Goal: Use online tool/utility: Utilize a website feature to perform a specific function

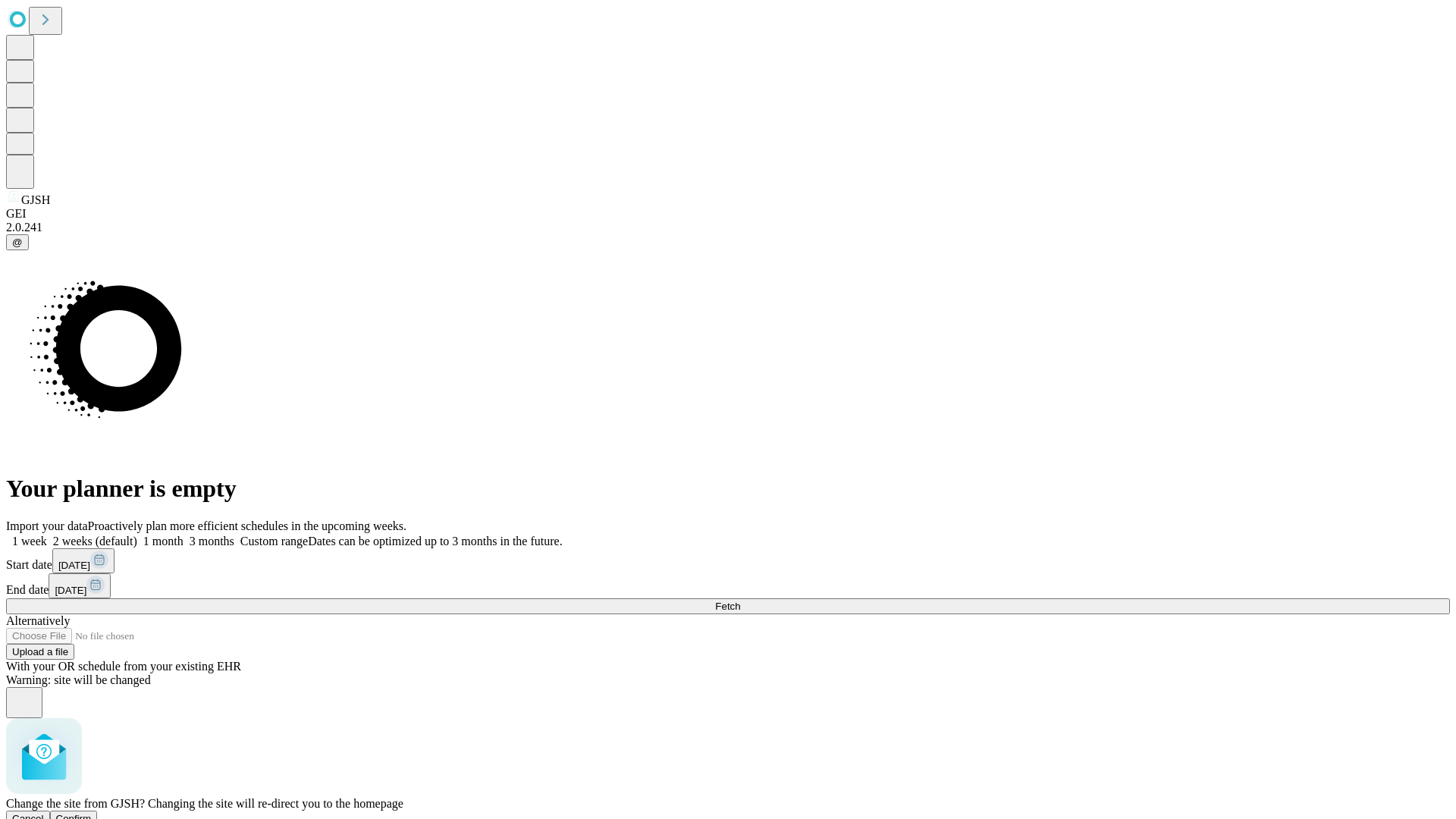
click at [91, 813] on span "Confirm" at bounding box center [74, 818] width 36 height 12
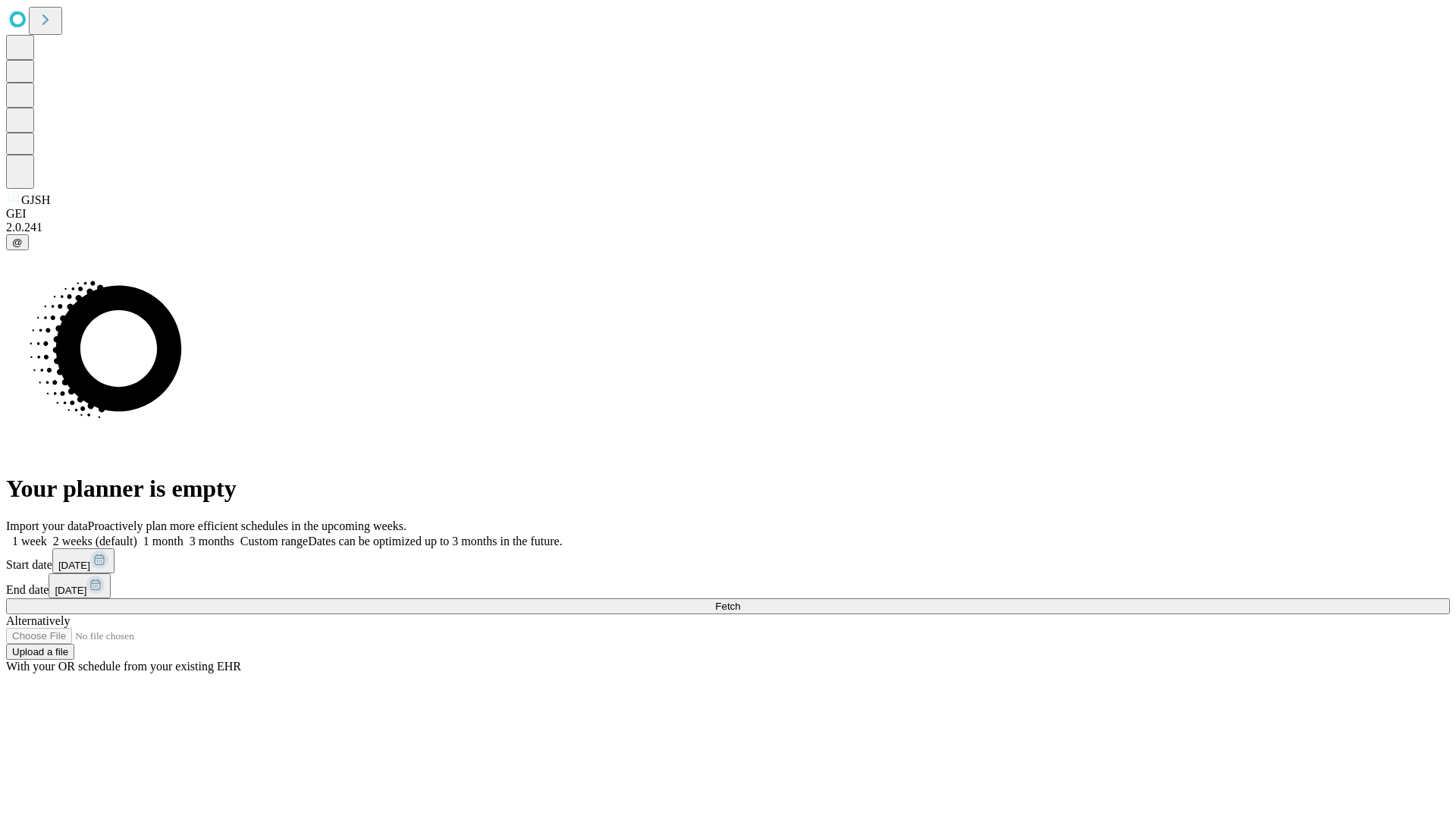
click at [184, 535] on label "1 month" at bounding box center [160, 541] width 47 height 13
click at [740, 600] on span "Fetch" at bounding box center [728, 606] width 25 height 12
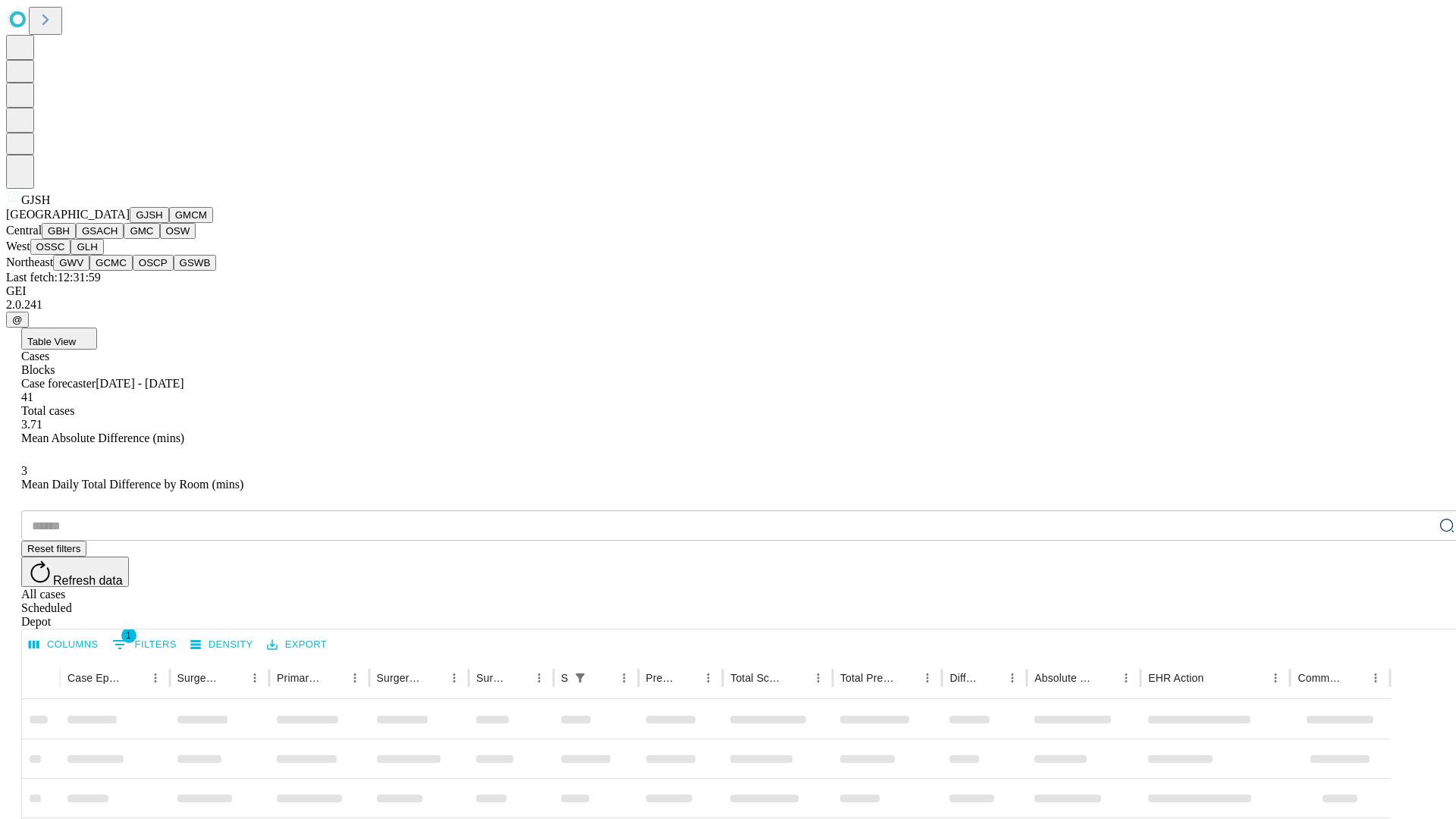
click at [169, 223] on button "GMCM" at bounding box center [191, 215] width 44 height 16
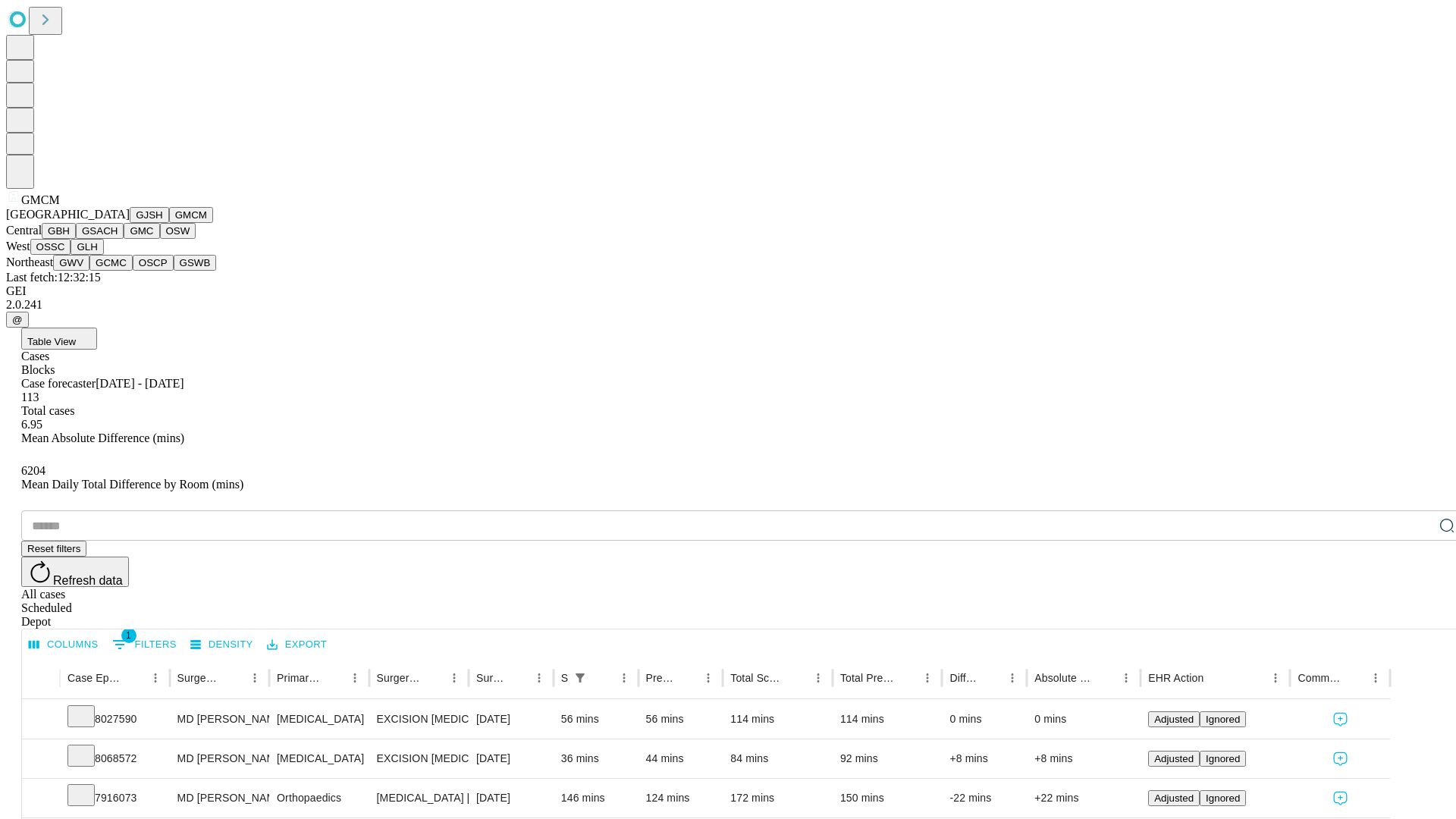
click at [76, 239] on button "GBH" at bounding box center [59, 231] width 34 height 16
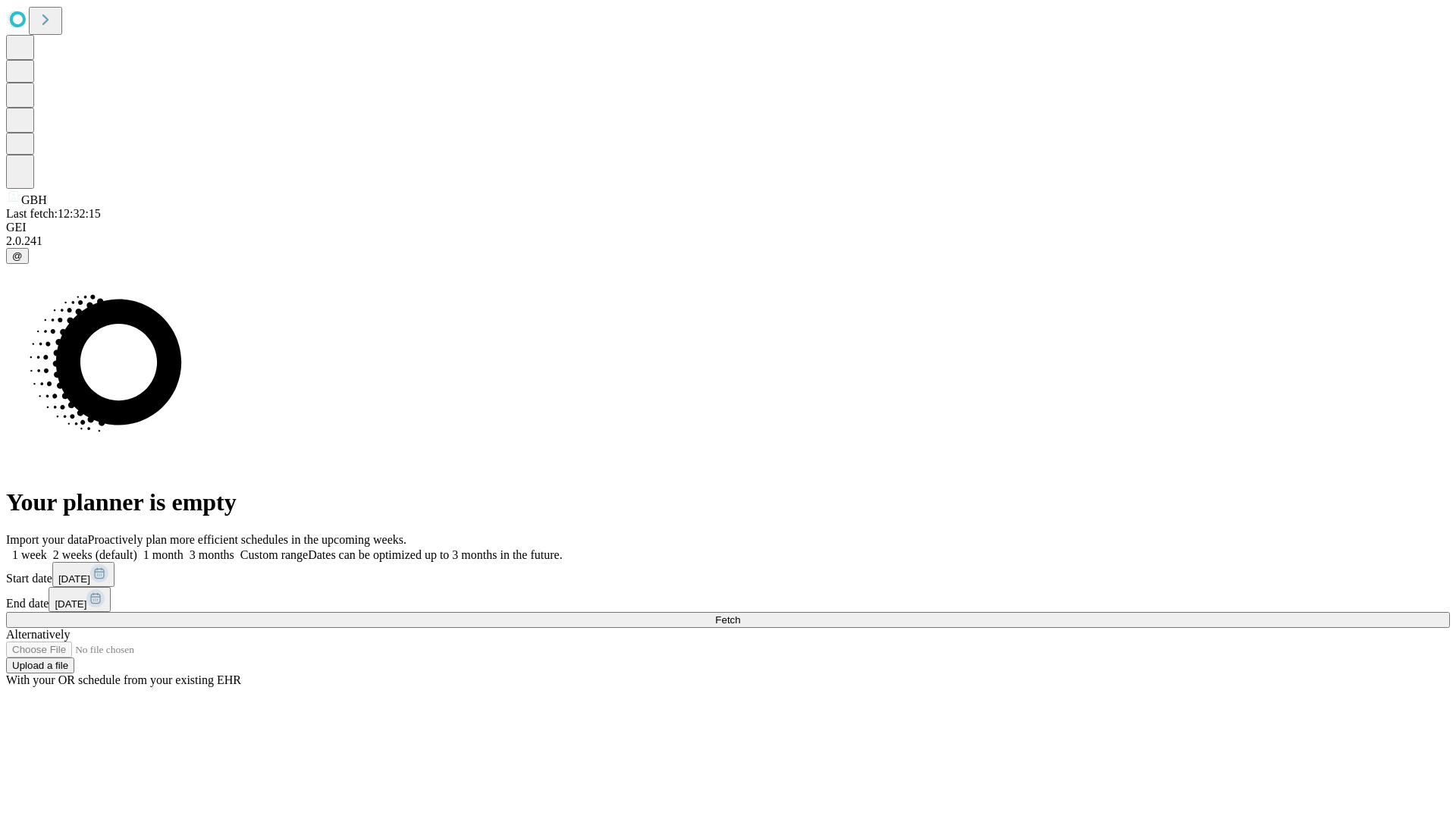
click at [740, 615] on span "Fetch" at bounding box center [728, 620] width 25 height 12
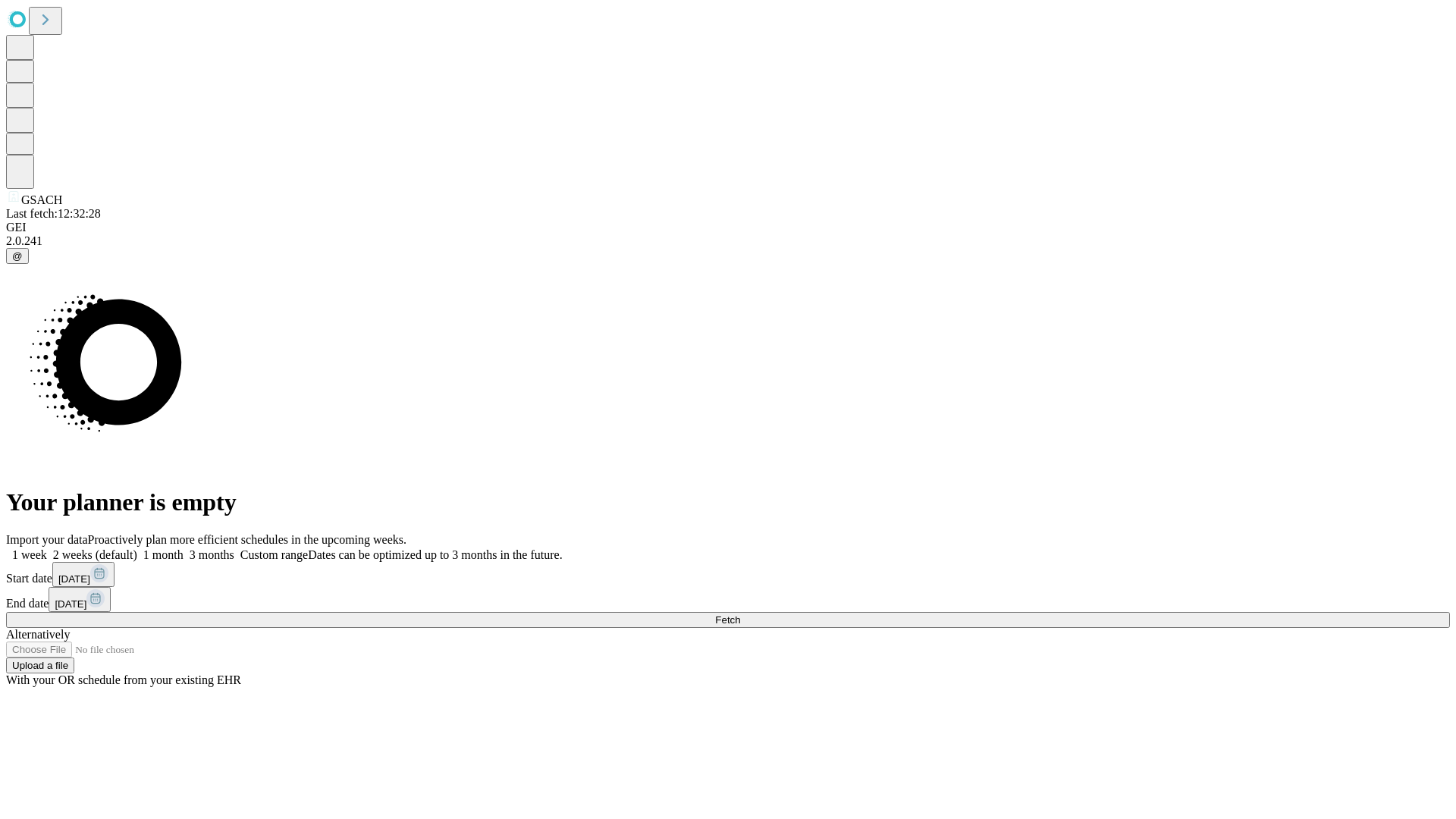
click at [184, 548] on label "1 month" at bounding box center [160, 555] width 47 height 13
click at [740, 615] on span "Fetch" at bounding box center [728, 620] width 25 height 12
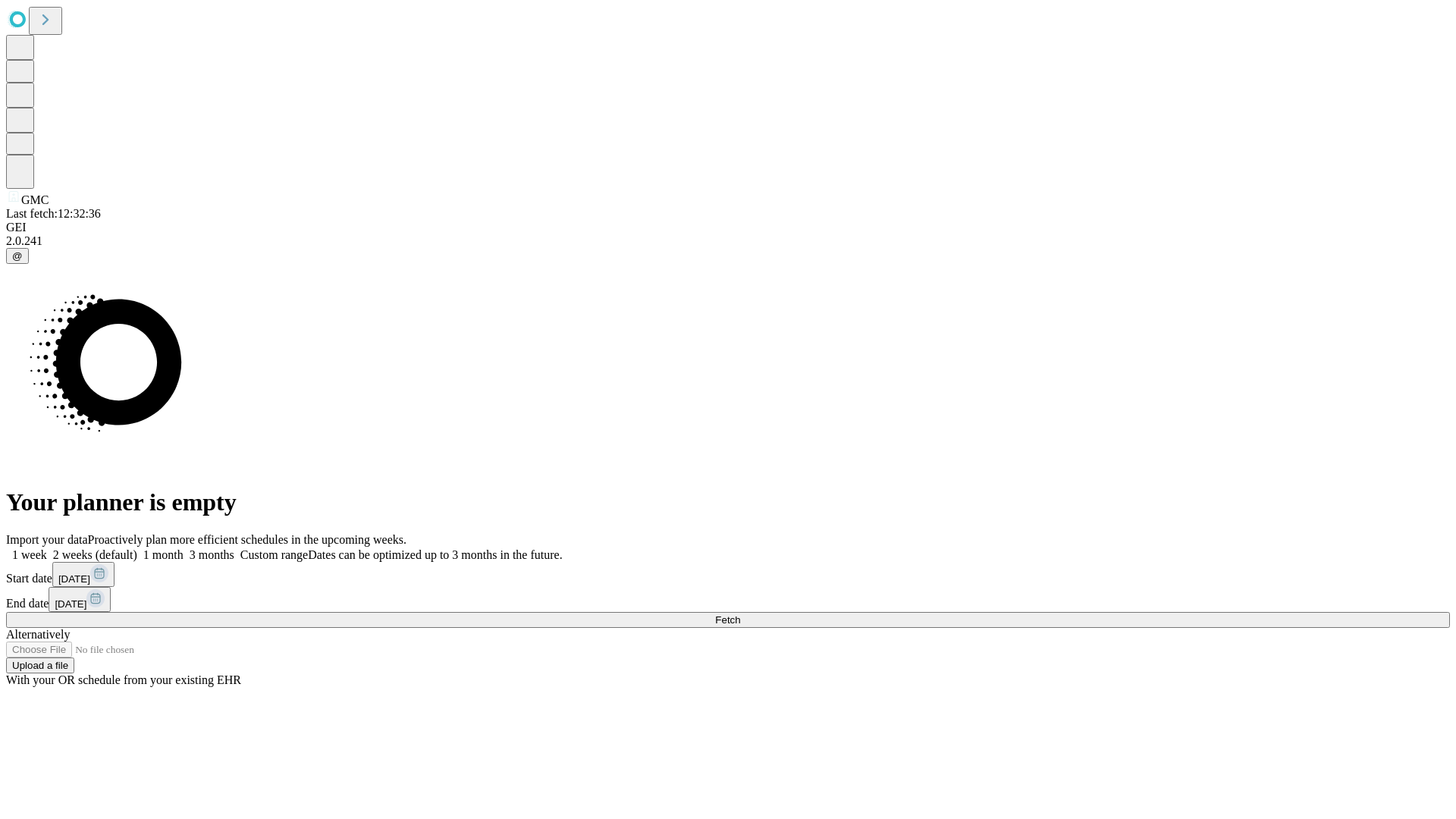
click at [184, 548] on label "1 month" at bounding box center [160, 555] width 47 height 13
click at [740, 615] on span "Fetch" at bounding box center [728, 620] width 25 height 12
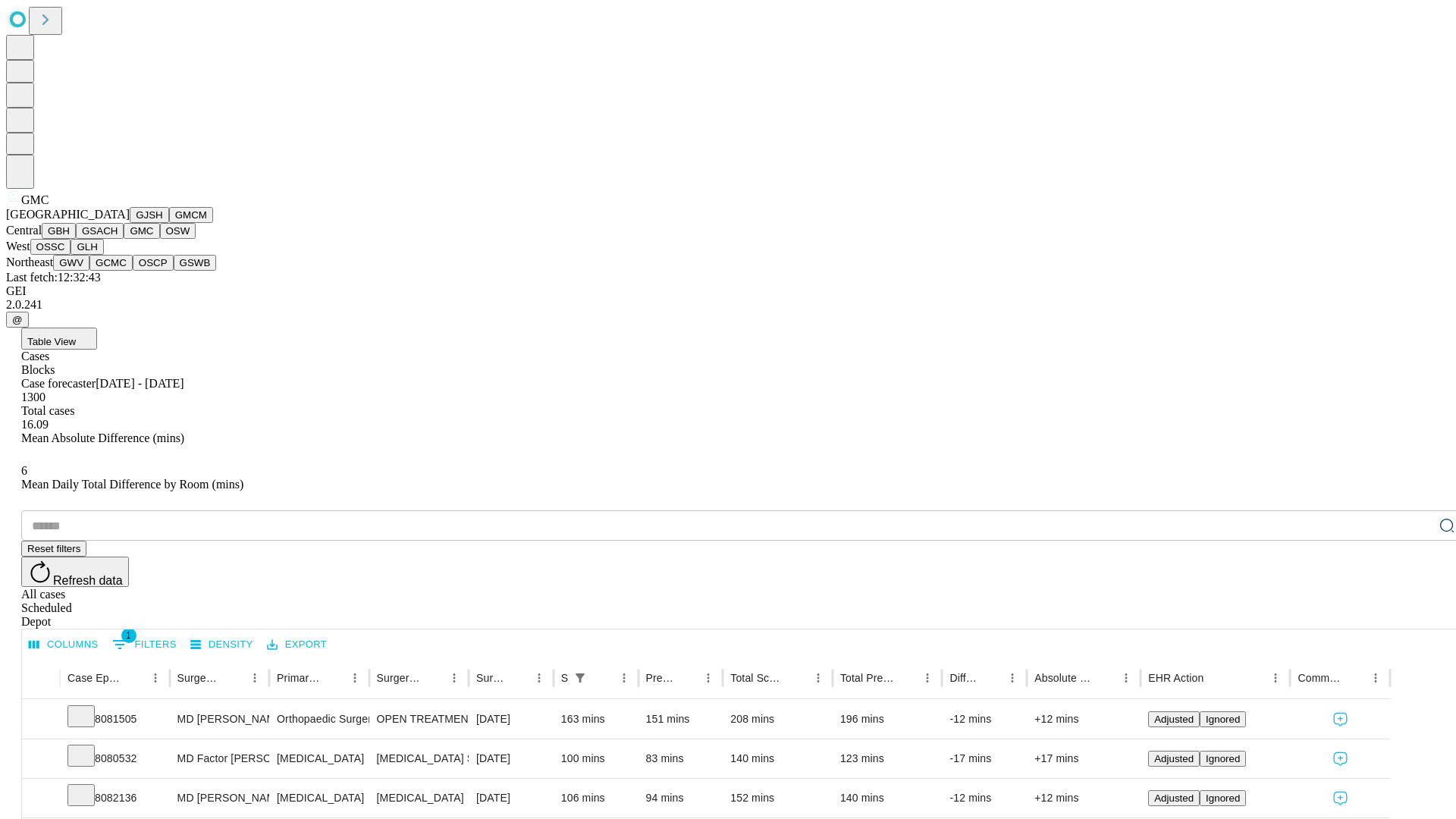
click at [160, 239] on button "OSW" at bounding box center [178, 231] width 37 height 16
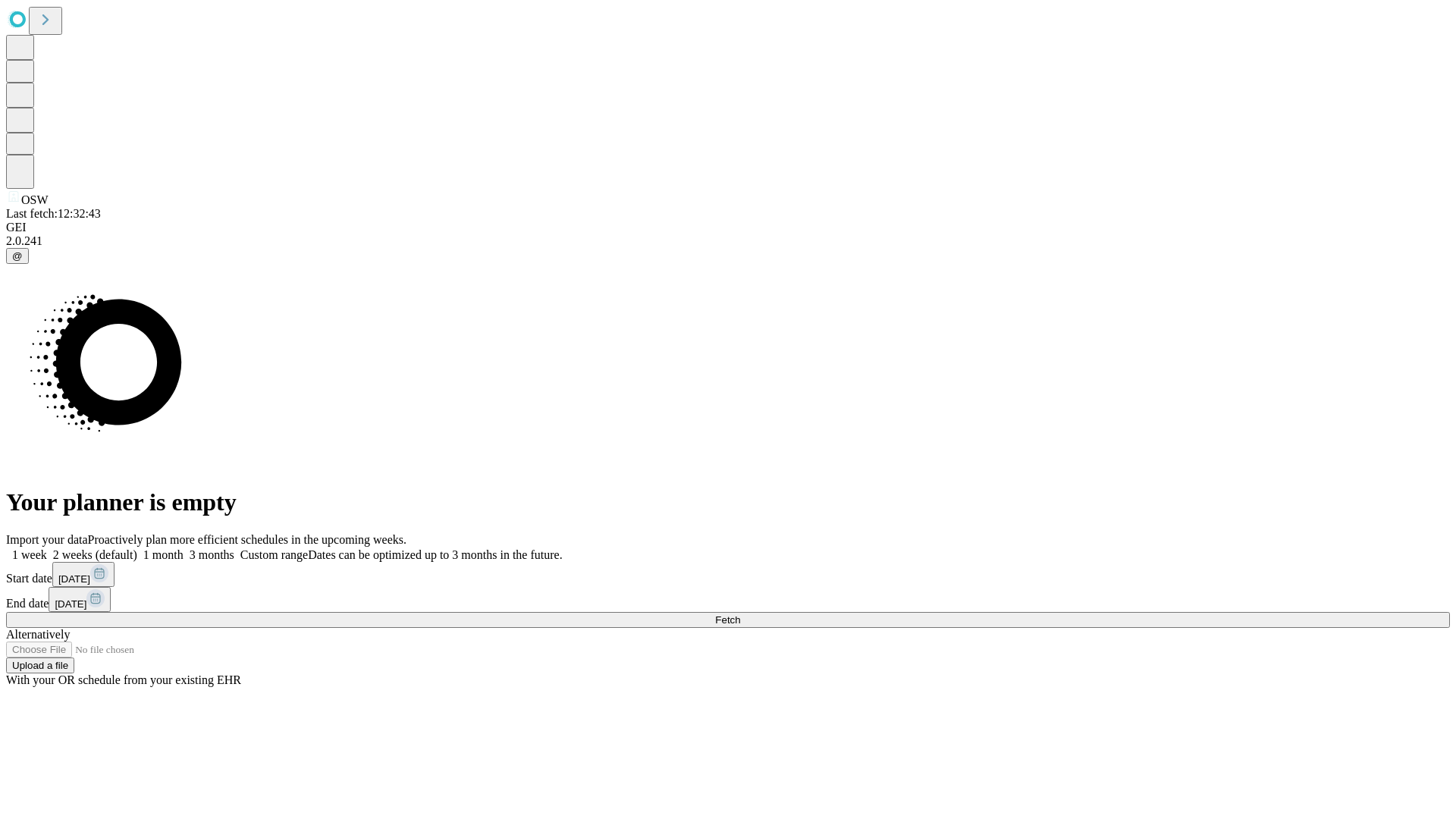
click at [184, 548] on label "1 month" at bounding box center [160, 555] width 47 height 13
click at [740, 615] on span "Fetch" at bounding box center [728, 620] width 25 height 12
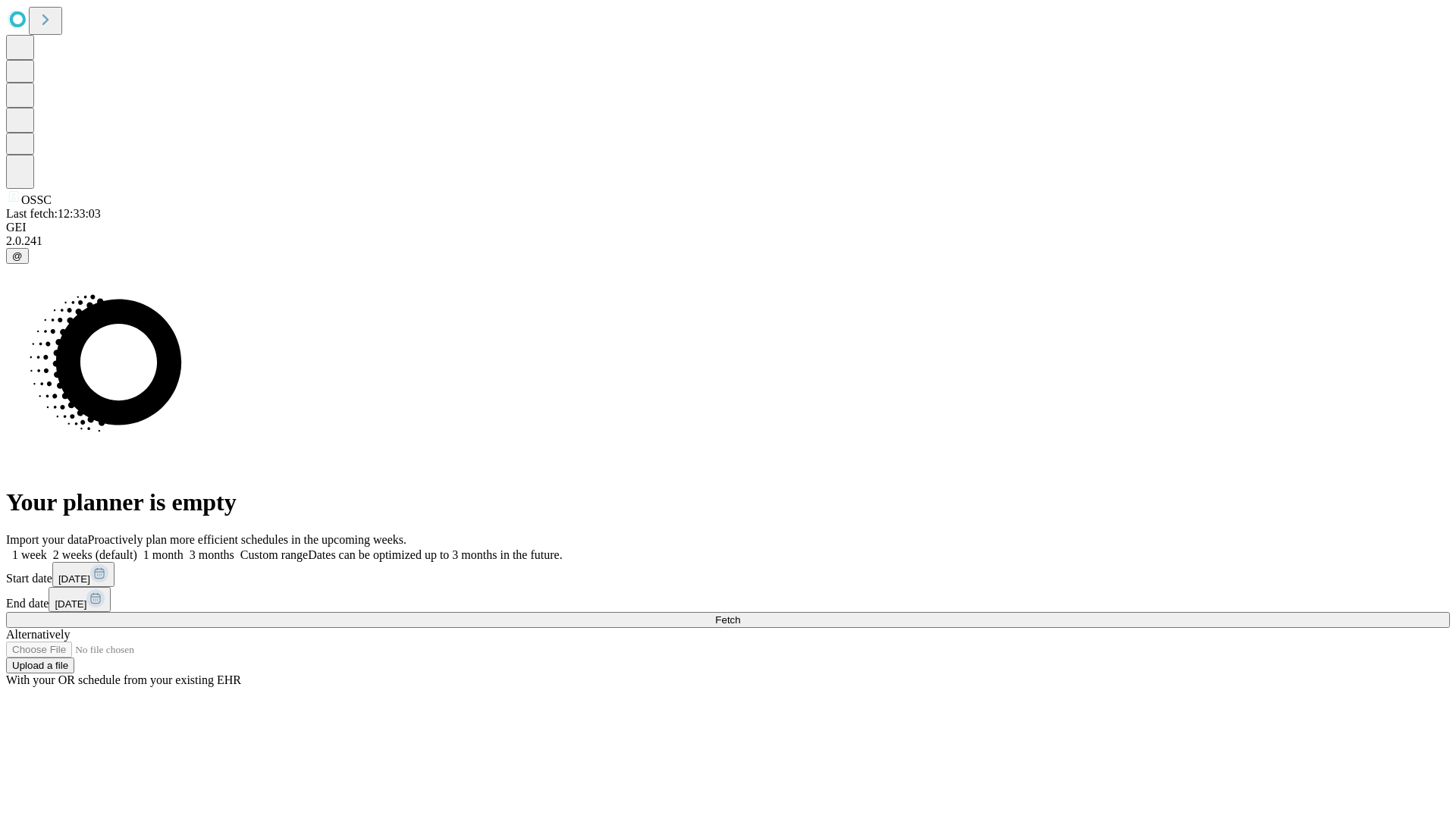
click at [184, 548] on label "1 month" at bounding box center [160, 555] width 47 height 13
click at [740, 615] on span "Fetch" at bounding box center [728, 620] width 25 height 12
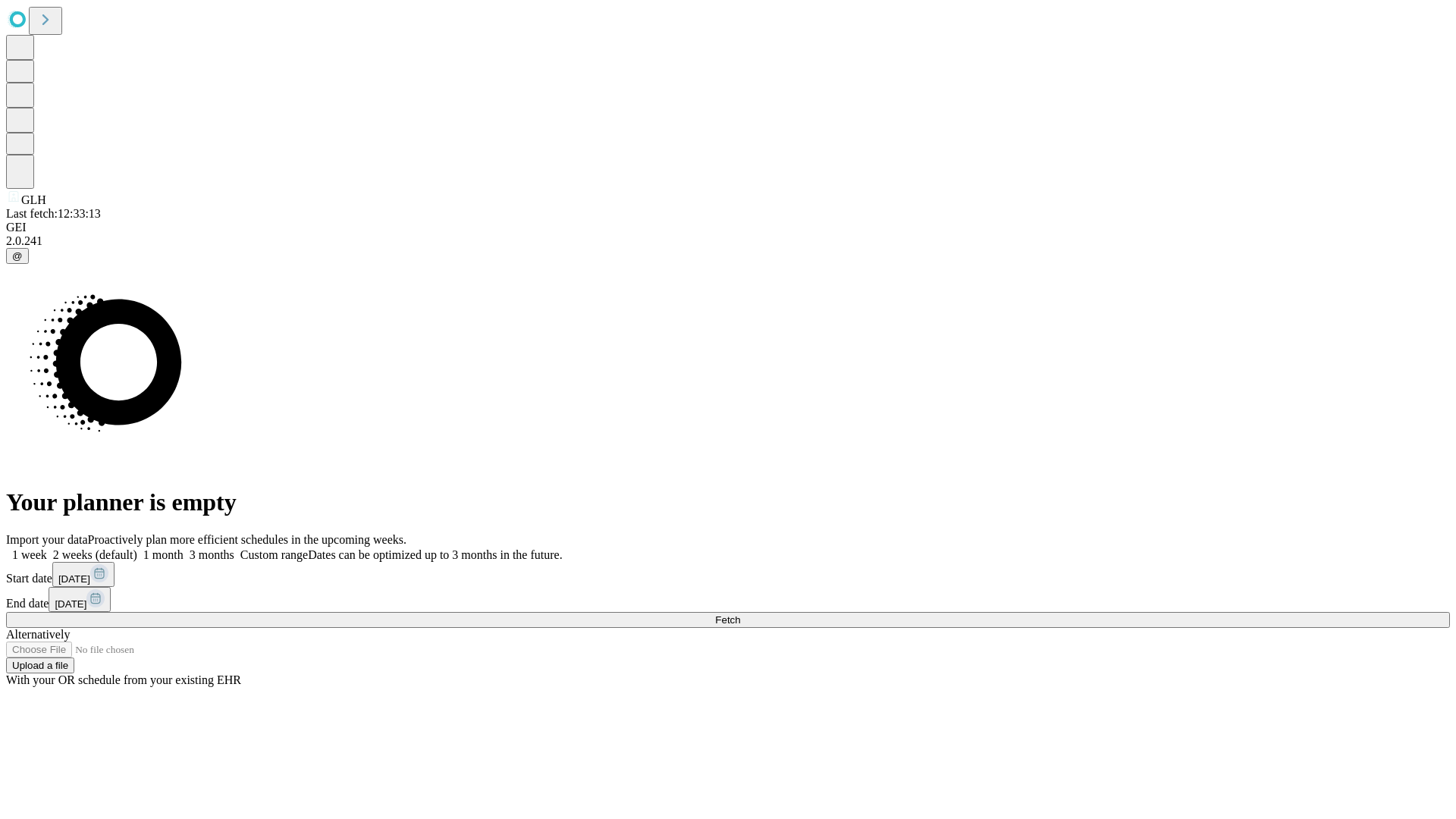
click at [184, 548] on label "1 month" at bounding box center [160, 555] width 47 height 13
click at [740, 615] on span "Fetch" at bounding box center [728, 620] width 25 height 12
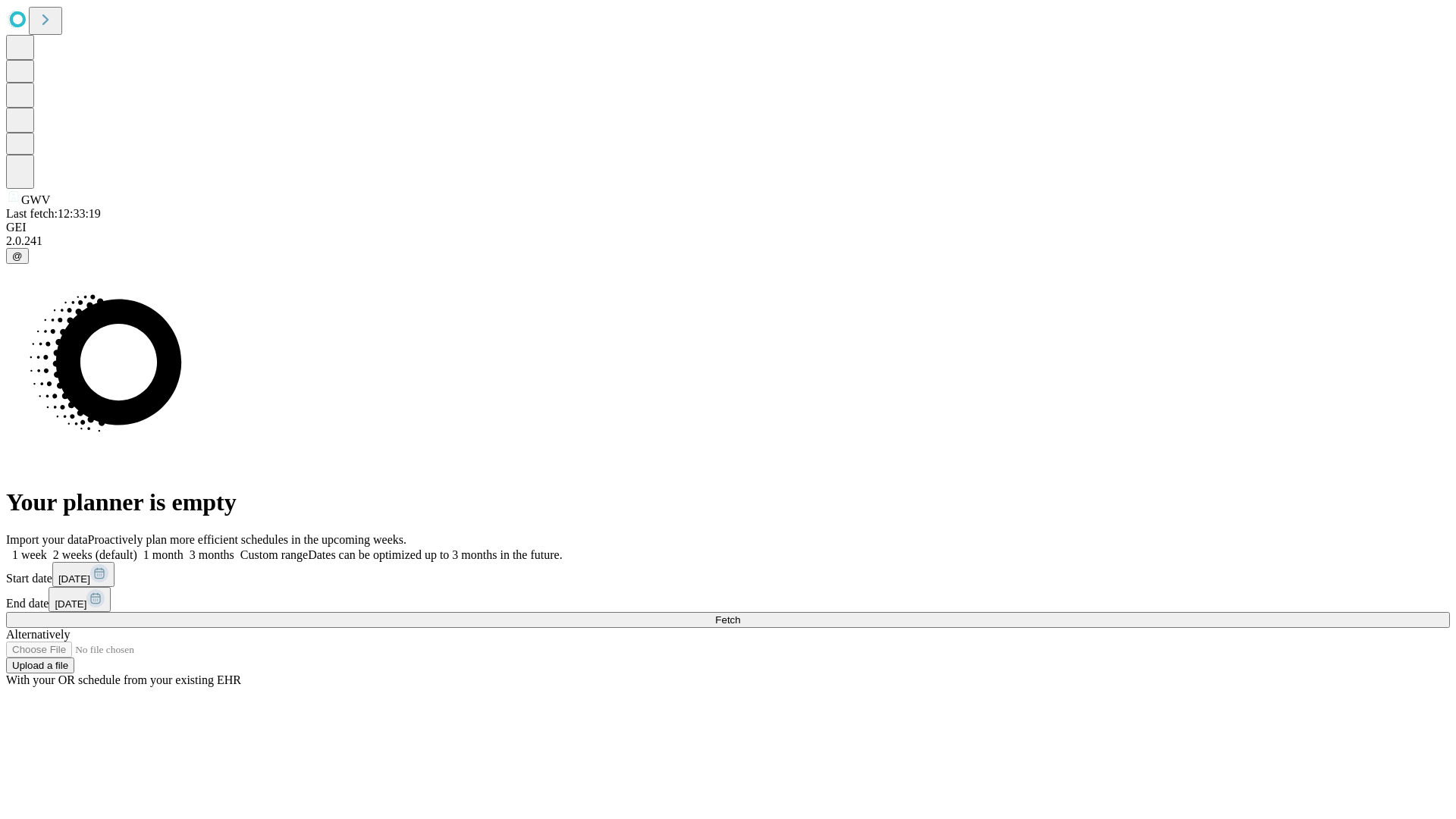
click at [184, 548] on label "1 month" at bounding box center [160, 555] width 47 height 13
click at [740, 615] on span "Fetch" at bounding box center [728, 620] width 25 height 12
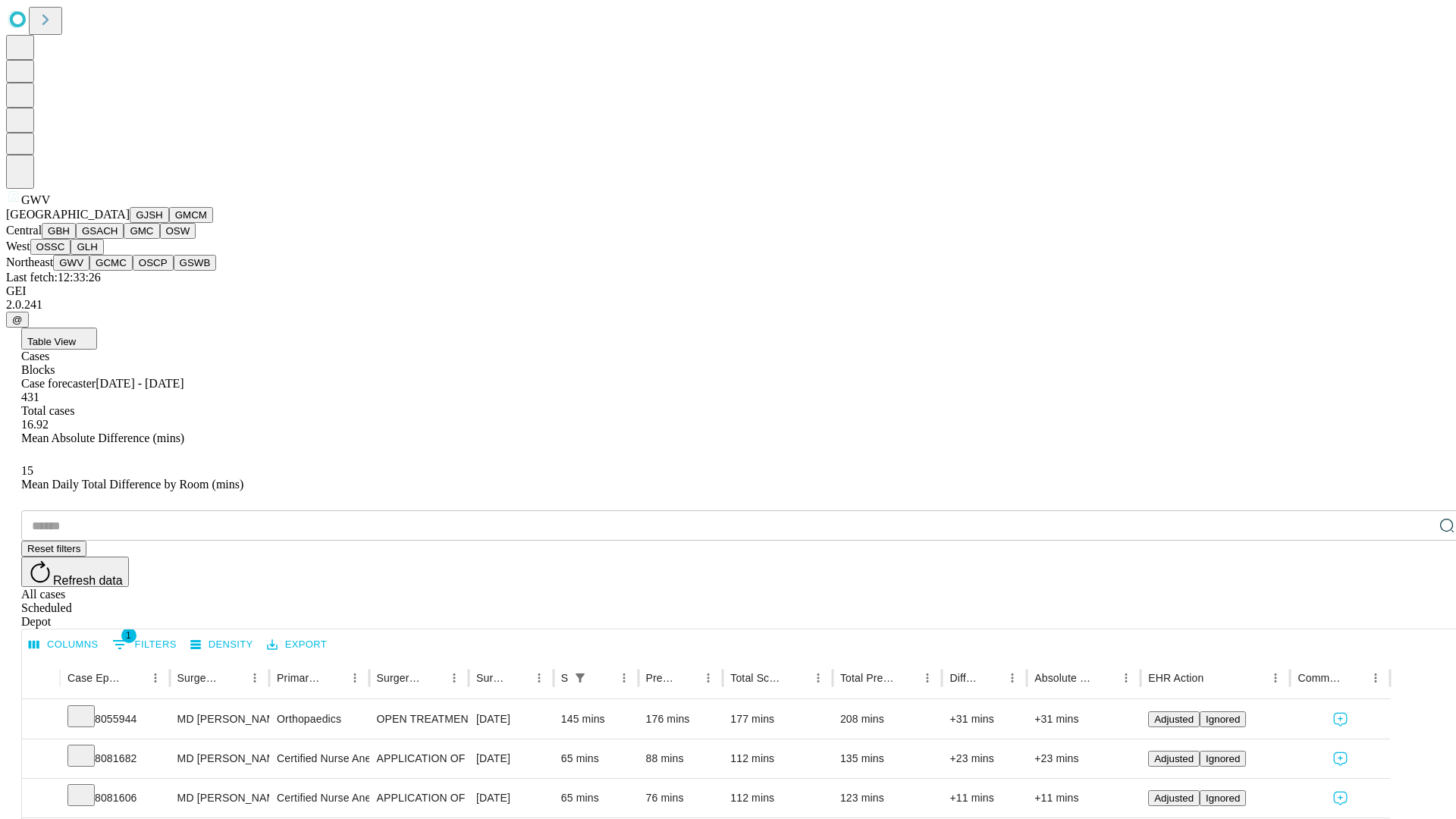
click at [117, 271] on button "GCMC" at bounding box center [111, 263] width 43 height 16
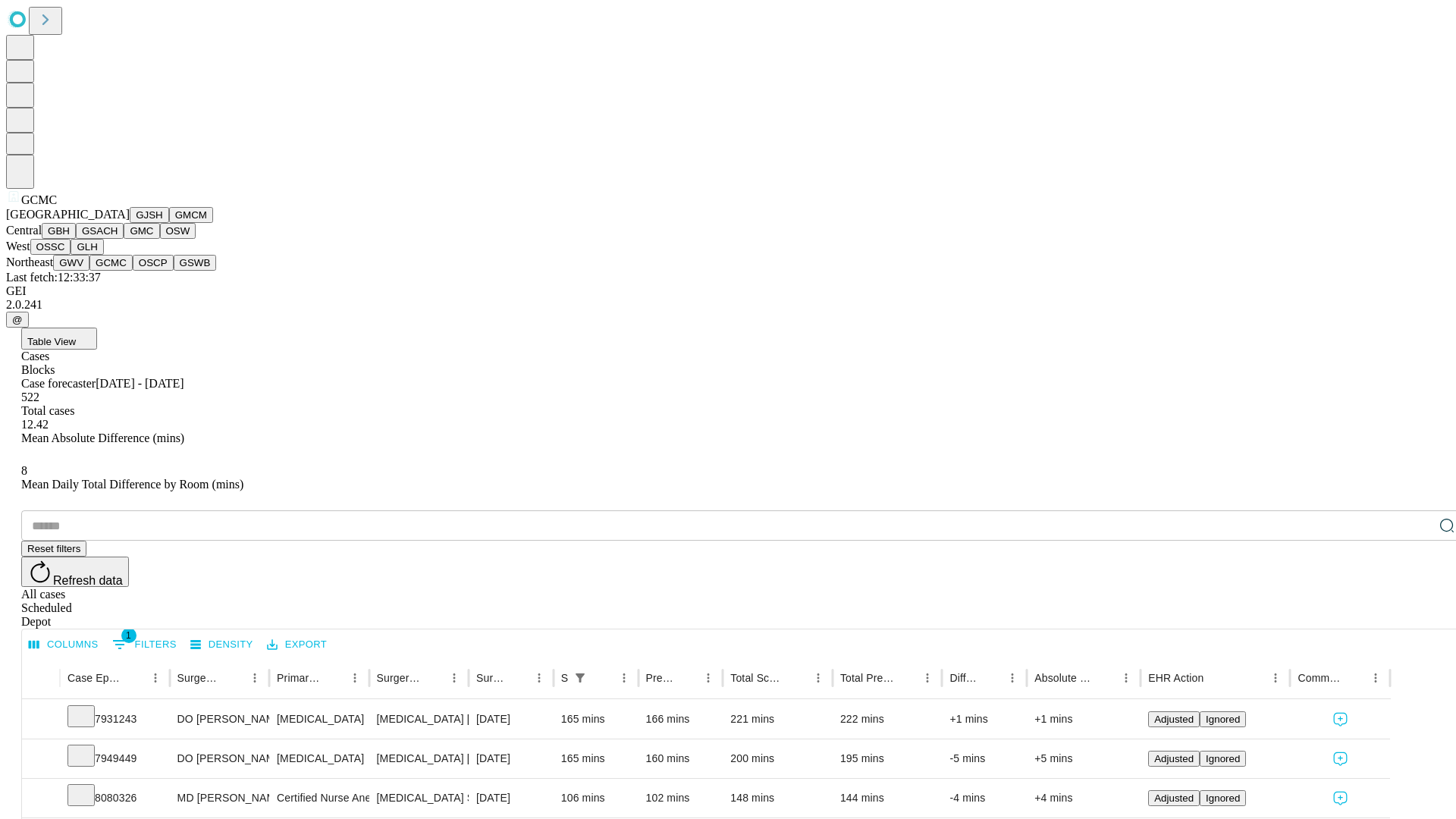
click at [133, 271] on button "OSCP" at bounding box center [153, 263] width 41 height 16
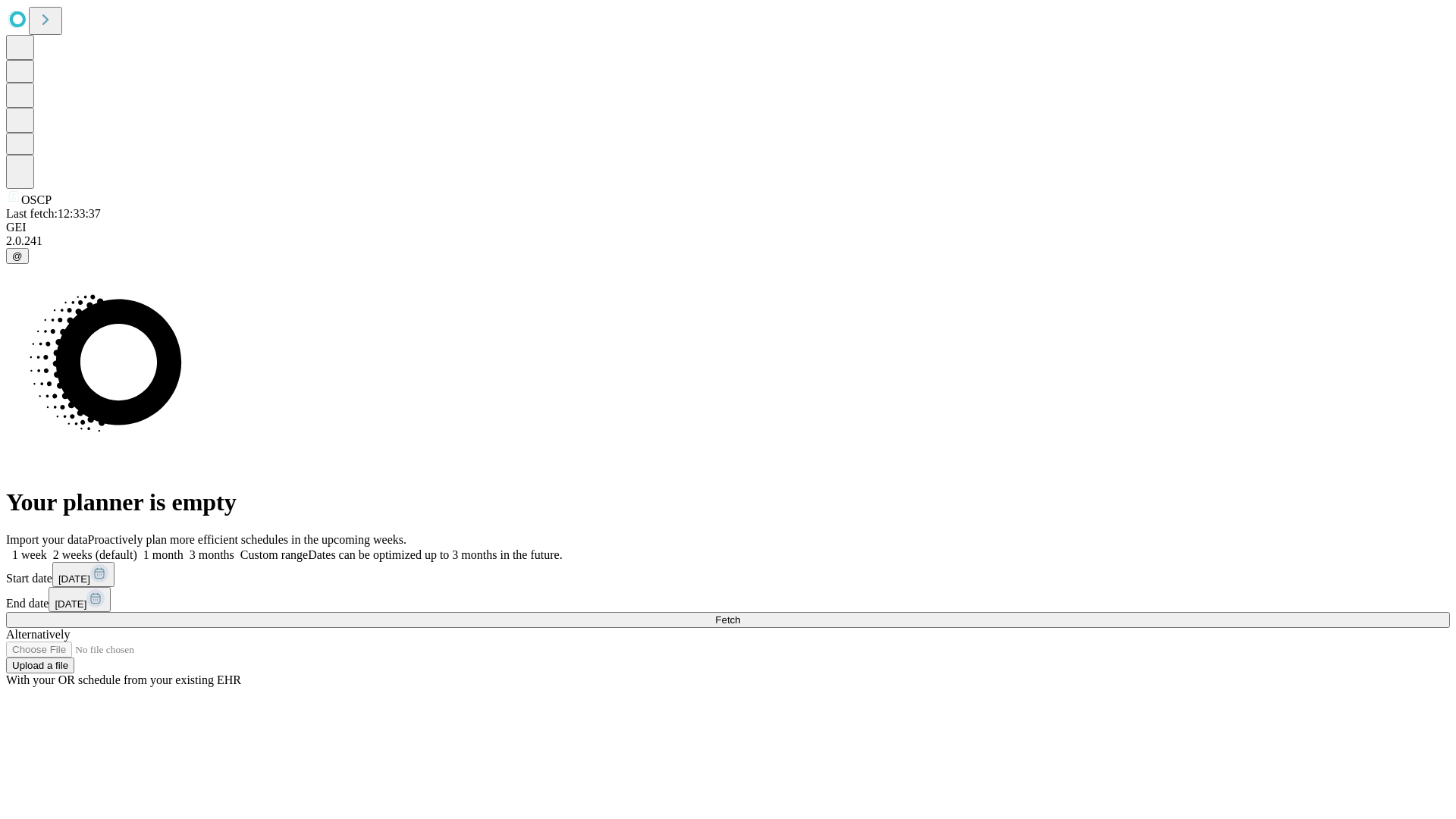
click at [184, 548] on label "1 month" at bounding box center [160, 555] width 47 height 13
click at [740, 615] on span "Fetch" at bounding box center [728, 620] width 25 height 12
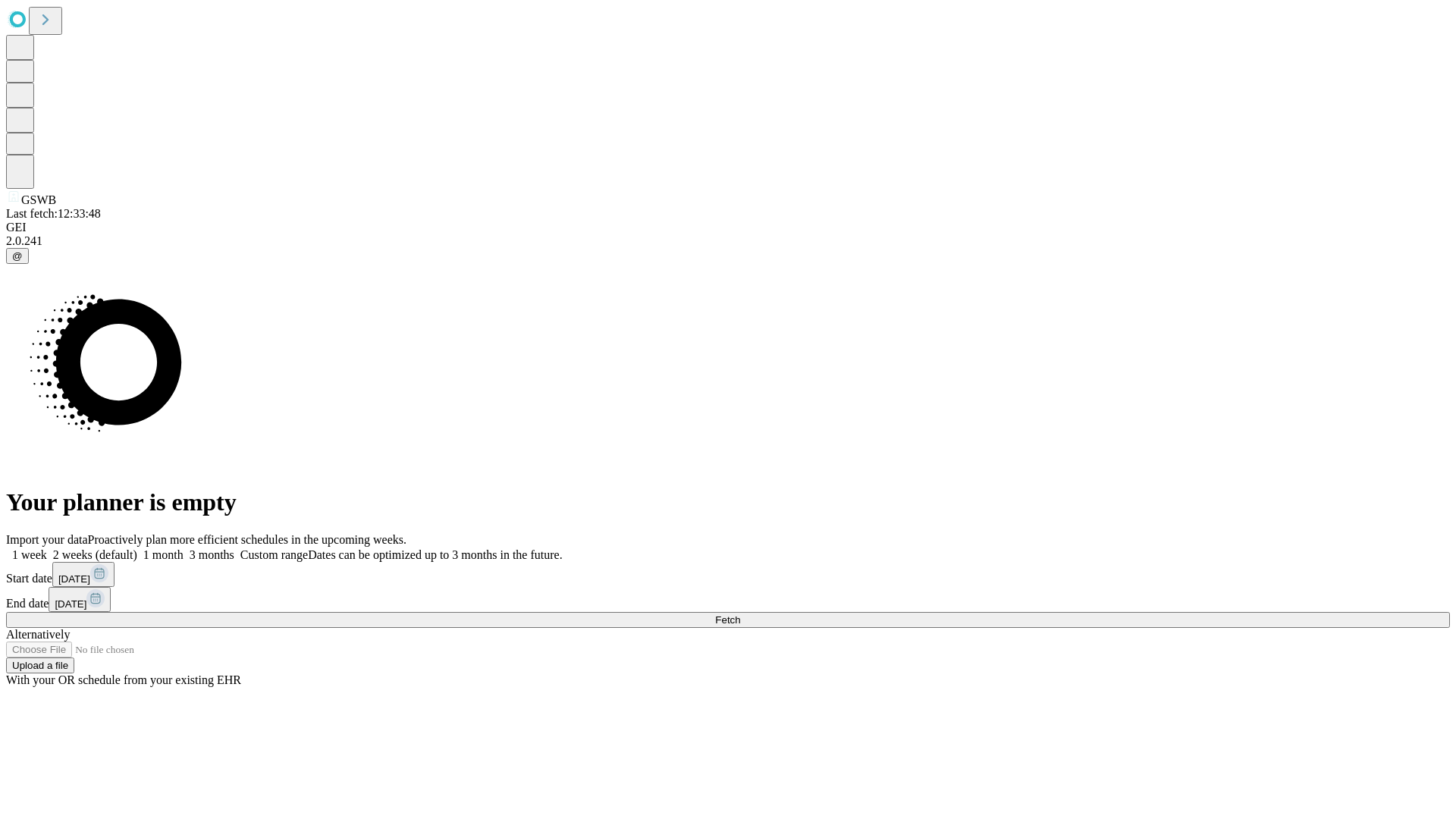
click at [184, 548] on label "1 month" at bounding box center [160, 555] width 47 height 13
click at [740, 615] on span "Fetch" at bounding box center [728, 620] width 25 height 12
